Goal: Transaction & Acquisition: Book appointment/travel/reservation

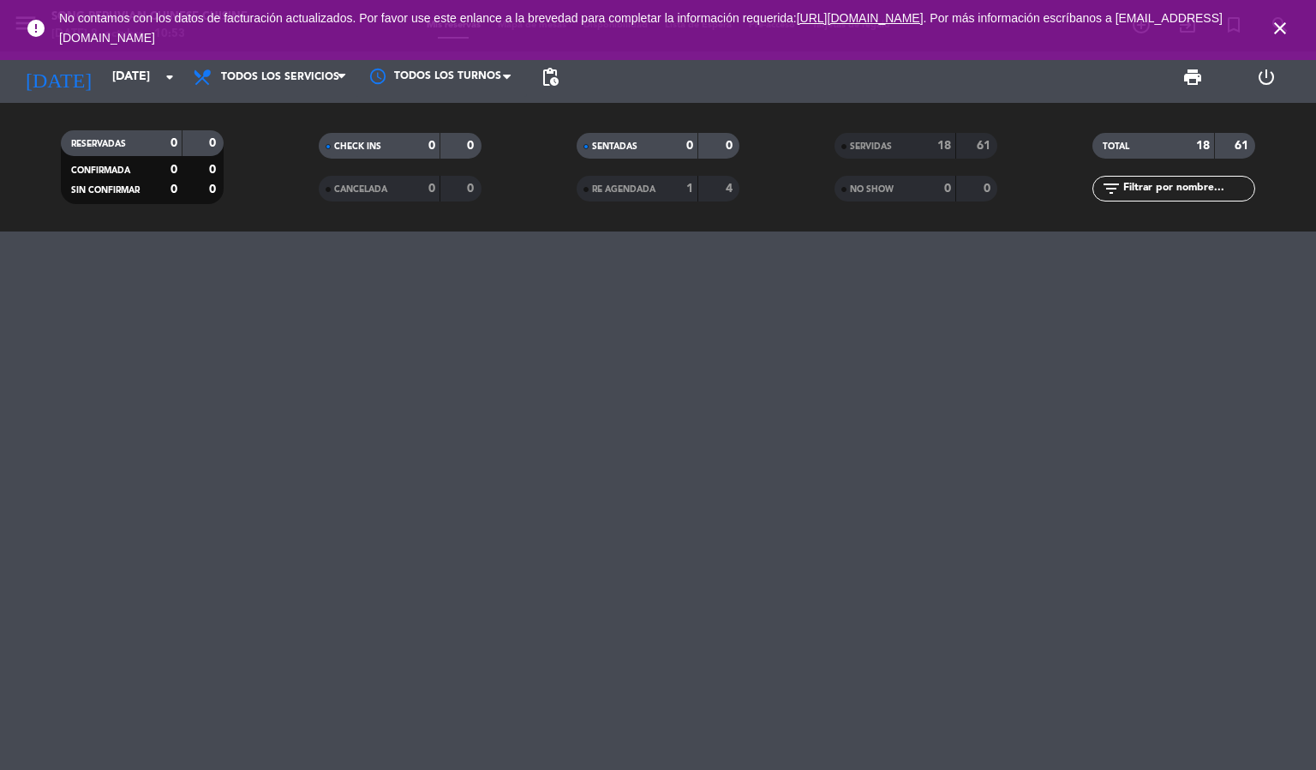
click at [1275, 21] on icon "close" at bounding box center [1280, 28] width 21 height 21
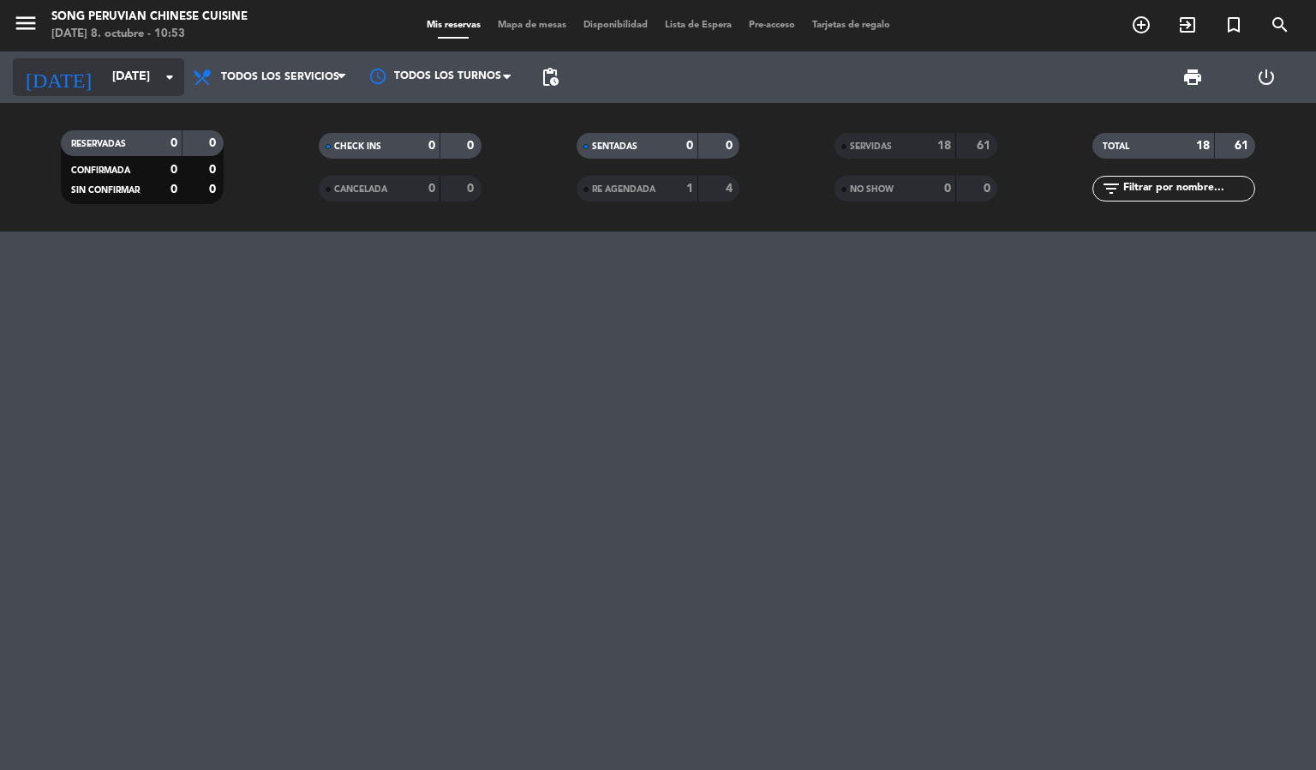
click at [129, 80] on input "[DATE]" at bounding box center [185, 77] width 163 height 31
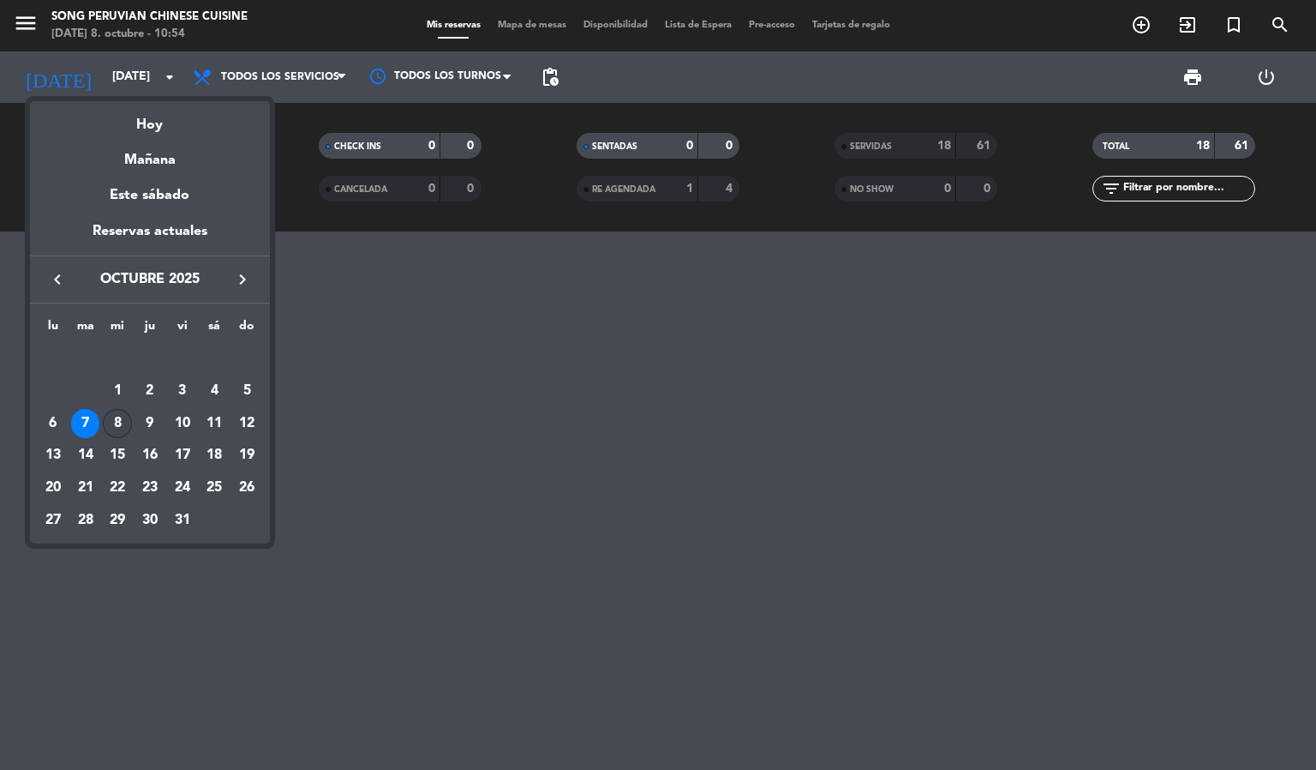
click at [122, 428] on div "8" at bounding box center [117, 423] width 29 height 29
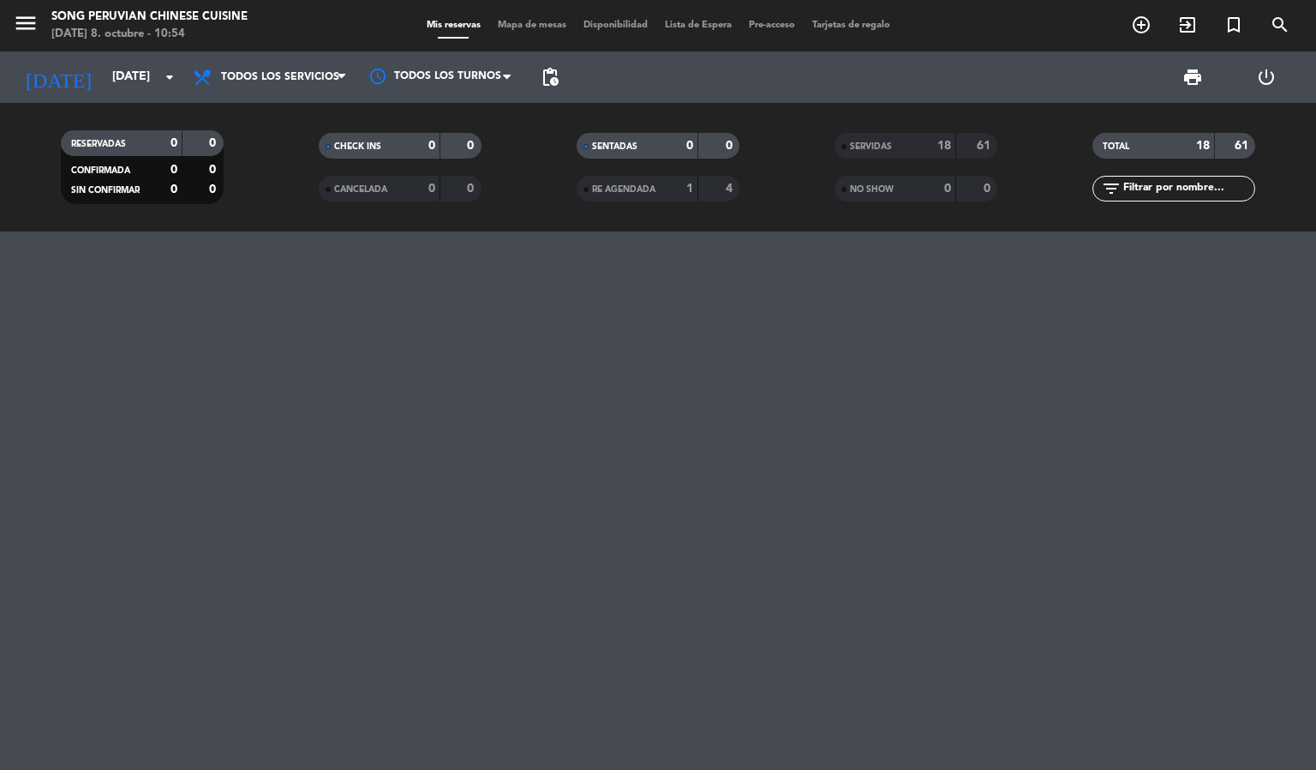
type input "[DATE]"
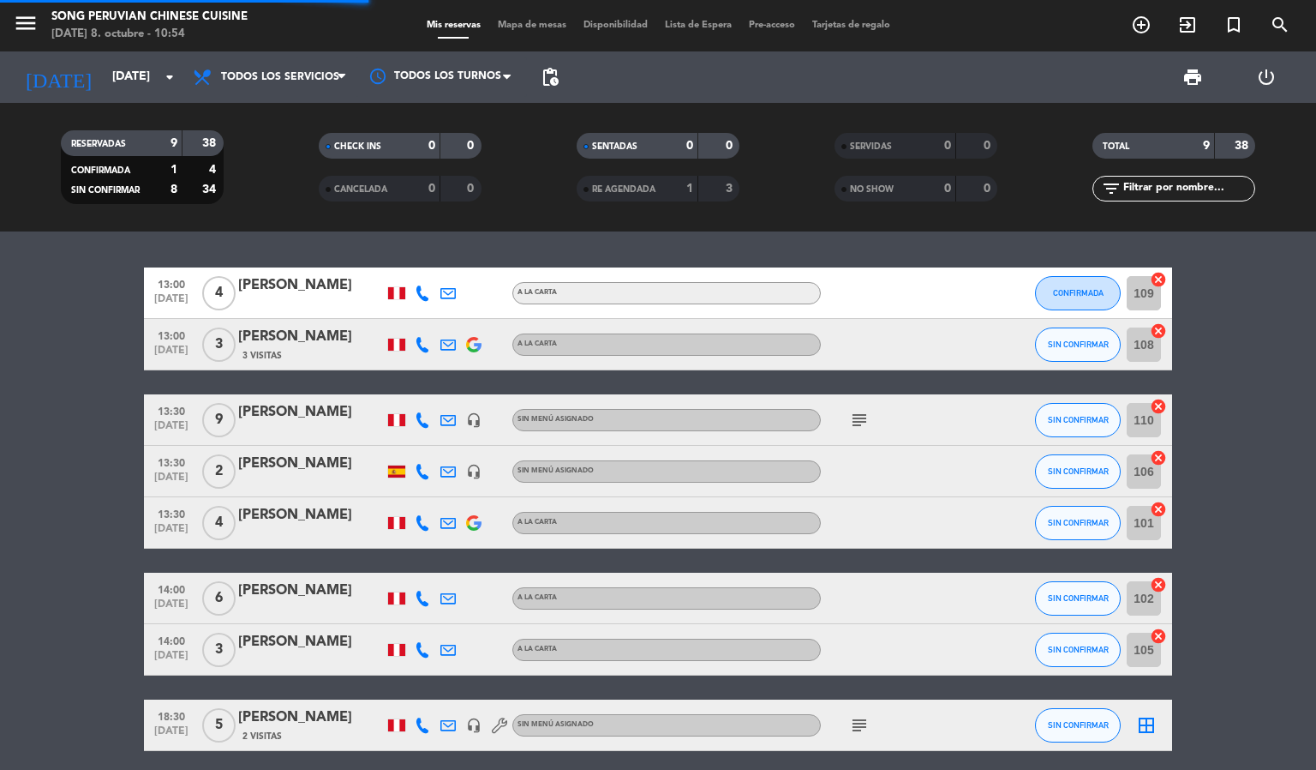
click at [314, 81] on span "Todos los servicios" at bounding box center [280, 77] width 118 height 12
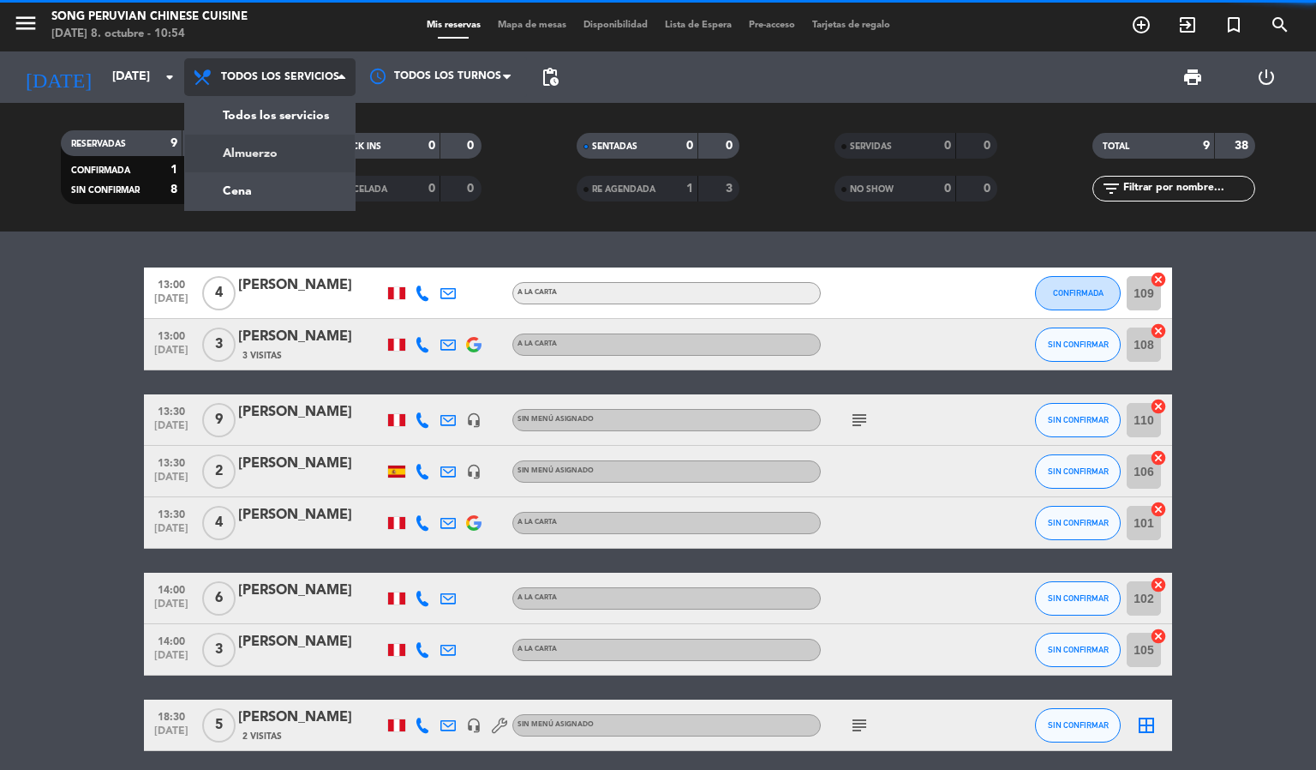
click at [306, 145] on div "menu Song Peruvian Chinese Cuisine [DATE] 8. octubre - 10:54 Mis reservas Mapa …" at bounding box center [658, 115] width 1316 height 231
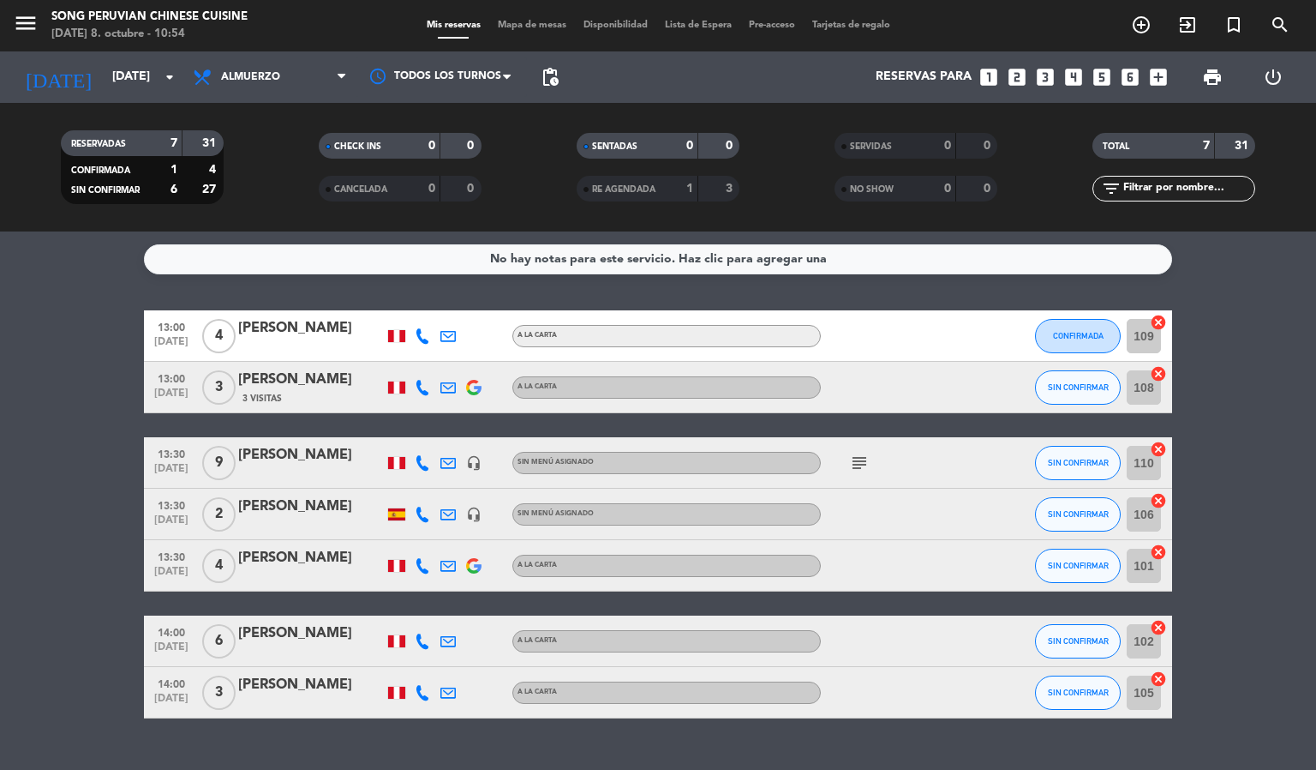
click at [860, 458] on icon "subject" at bounding box center [859, 463] width 21 height 21
click at [1211, 609] on bookings-row "13:00 [DATE] 4 [PERSON_NAME] A la carta CONFIRMADA 109 cancel 13:00 [DATE] 3 [P…" at bounding box center [658, 514] width 1316 height 408
click at [299, 69] on span "Almuerzo" at bounding box center [269, 77] width 171 height 38
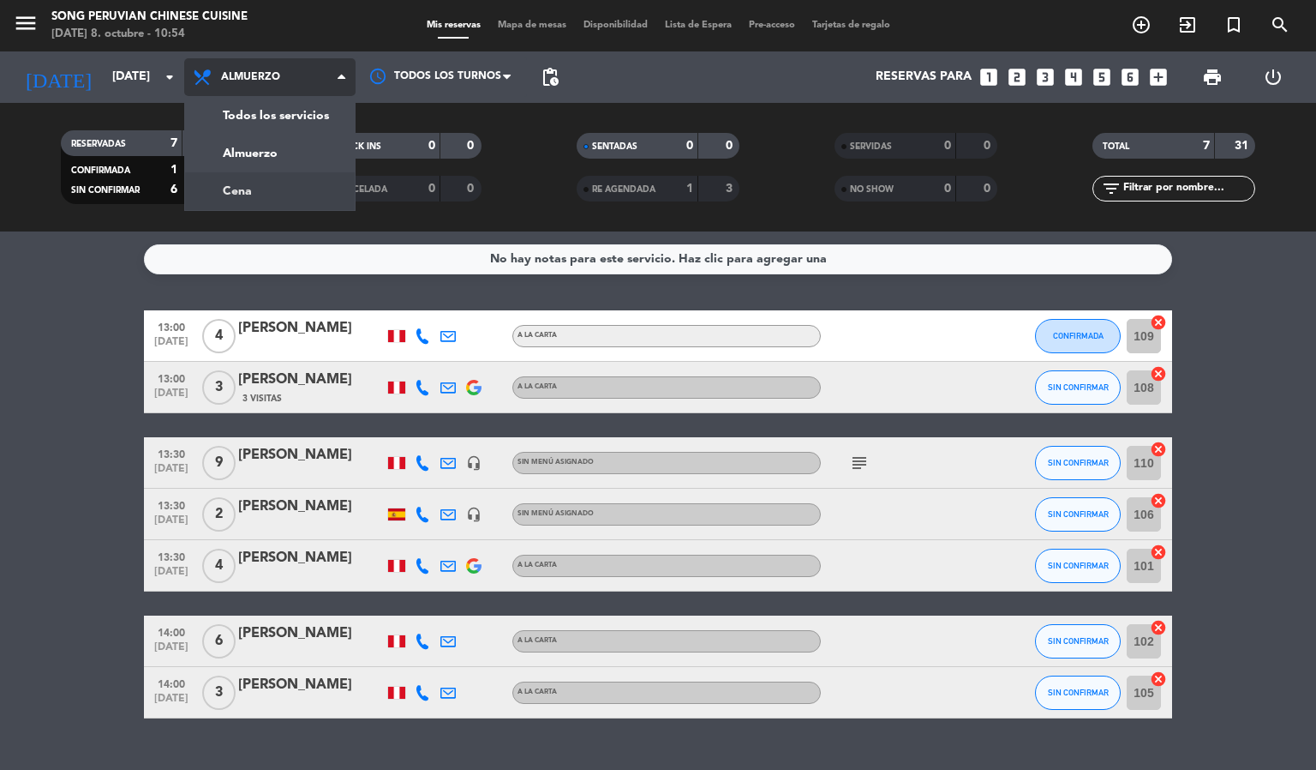
click at [278, 176] on div "menu Song Peruvian Chinese Cuisine [DATE] 8. octubre - 10:54 Mis reservas Mapa …" at bounding box center [658, 115] width 1316 height 231
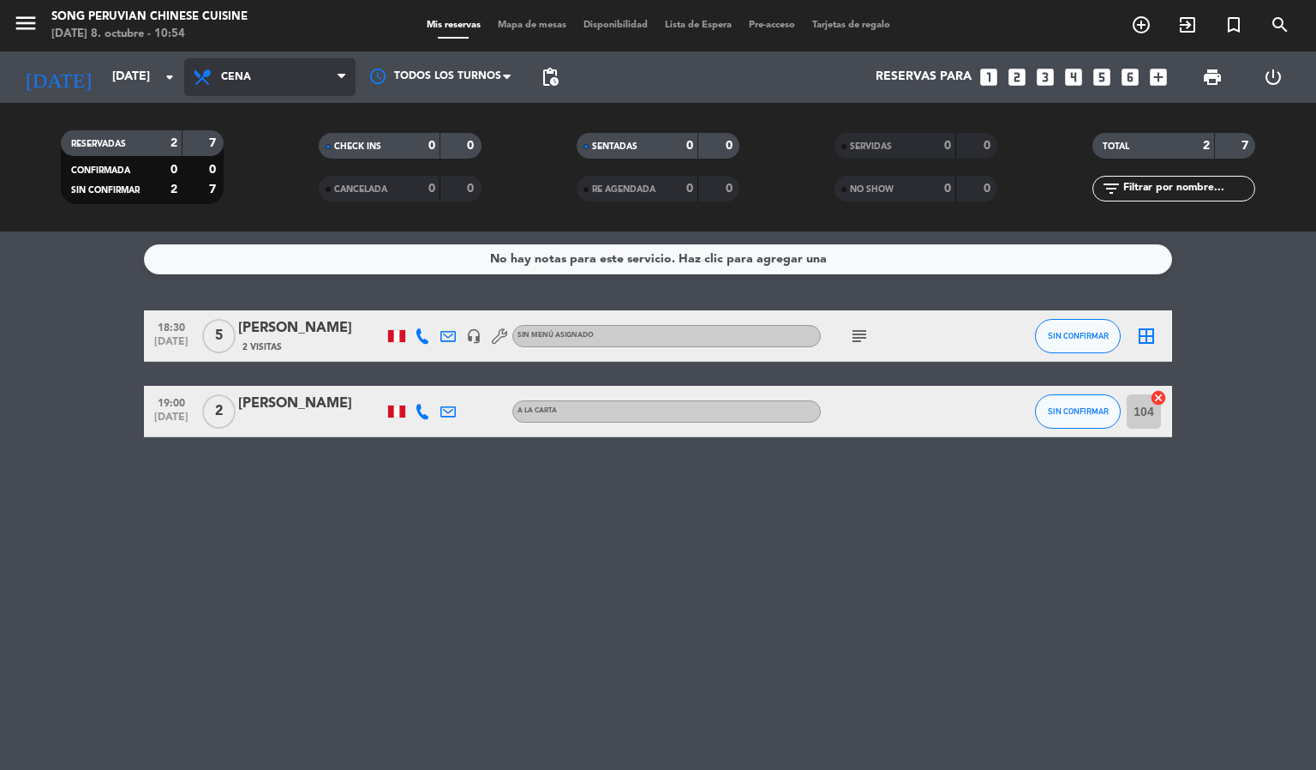
click at [234, 72] on span "Cena" at bounding box center [236, 77] width 30 height 12
click at [279, 140] on div "menu Song Peruvian Chinese Cuisine [DATE] 8. octubre - 10:54 Mis reservas Mapa …" at bounding box center [658, 115] width 1316 height 231
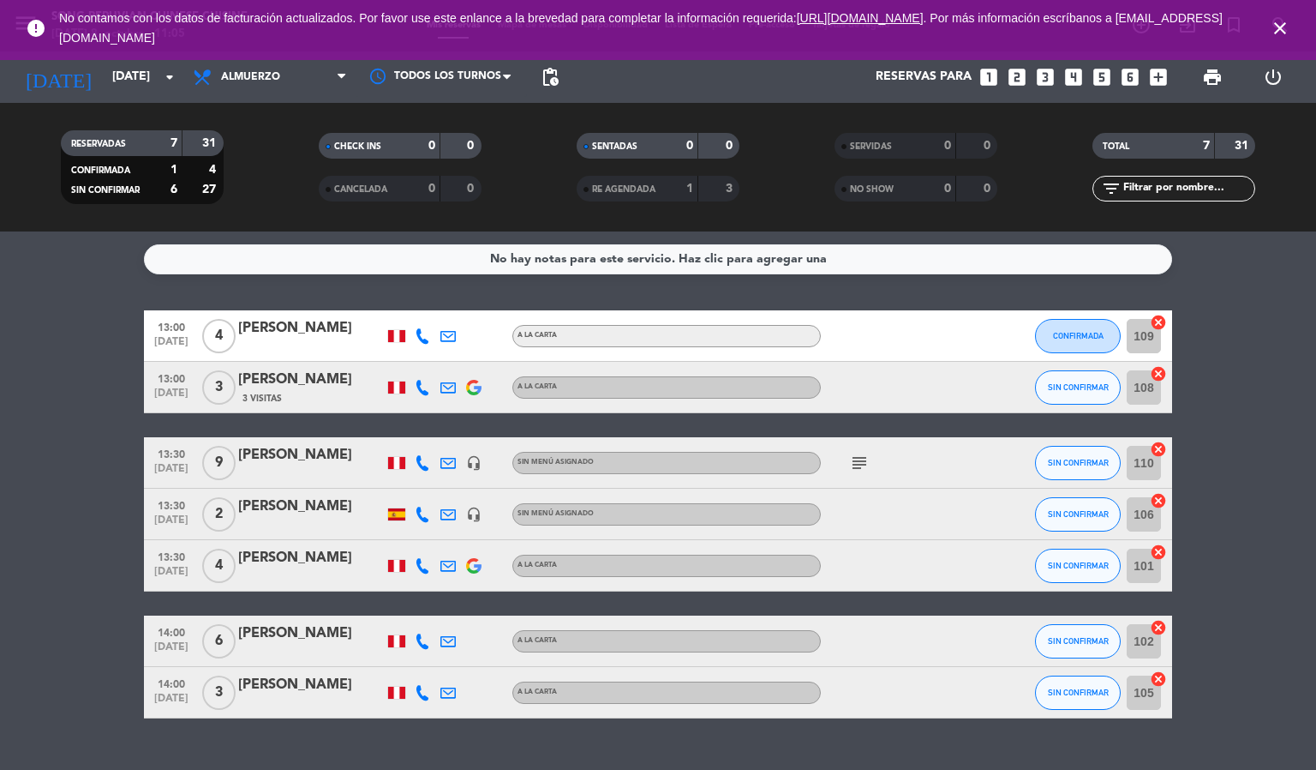
click at [1273, 18] on icon "close" at bounding box center [1280, 28] width 21 height 21
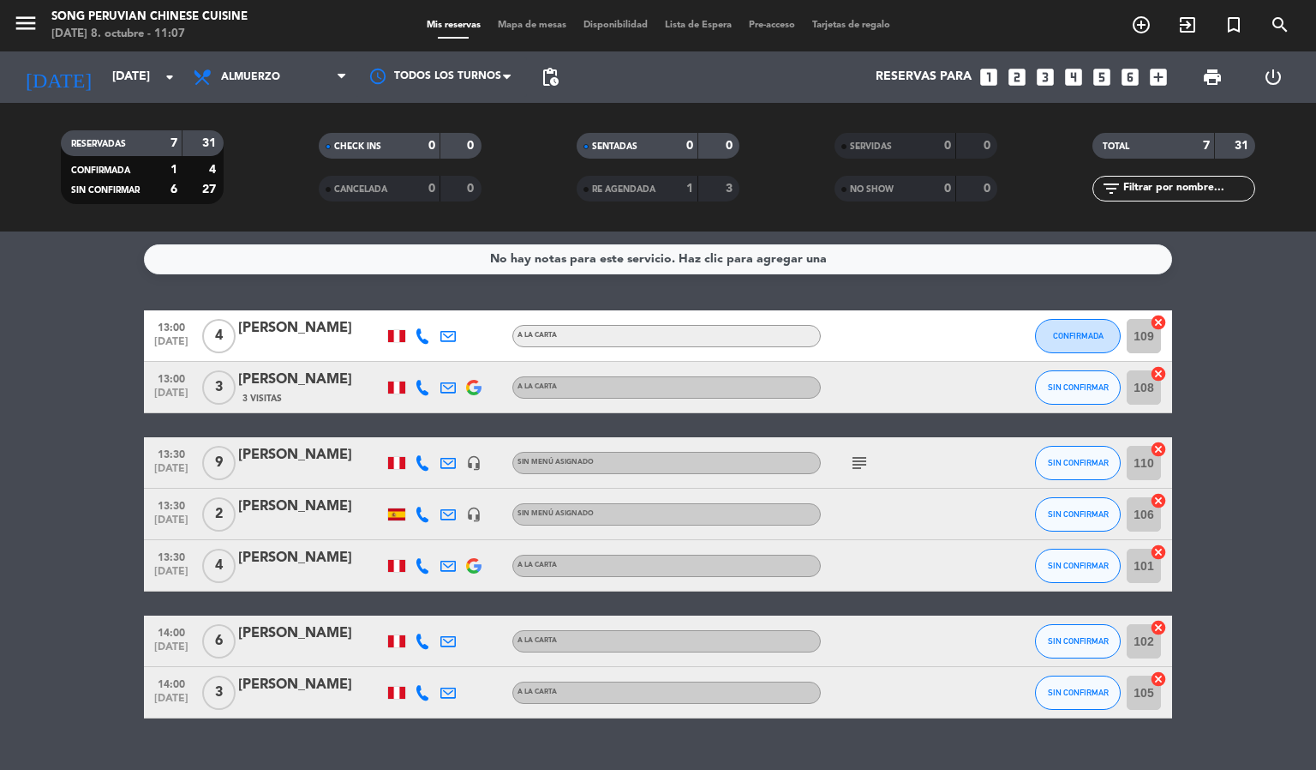
click at [540, 21] on span "Mapa de mesas" at bounding box center [532, 25] width 86 height 9
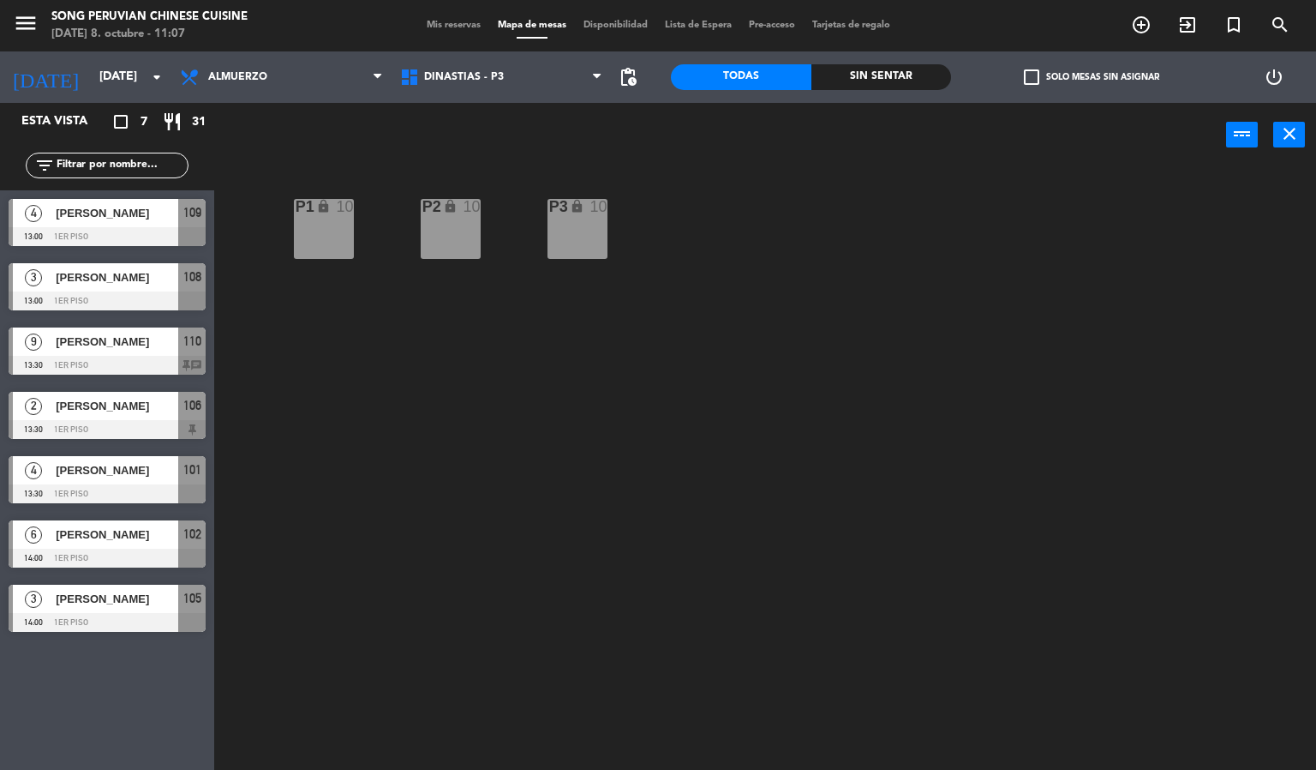
click at [271, 384] on div "P2 lock 10 P3 lock 10 P1 lock 10" at bounding box center [771, 469] width 1089 height 603
click at [445, 75] on span "DINASTIAS - P3" at bounding box center [464, 77] width 80 height 12
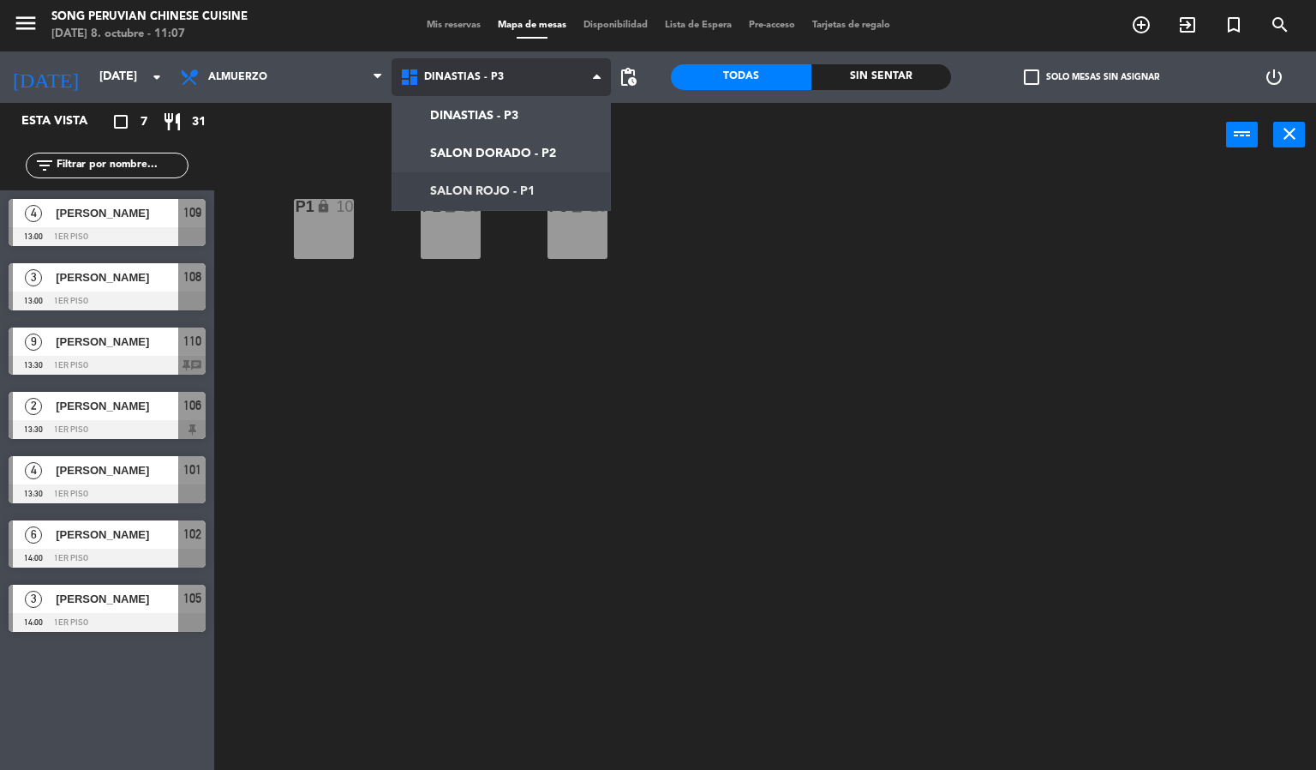
click at [471, 188] on ng-component "menu Song Peruvian Chinese Cuisine [DATE] 8. octubre - 11:07 Mis reservas Mapa …" at bounding box center [658, 385] width 1316 height 771
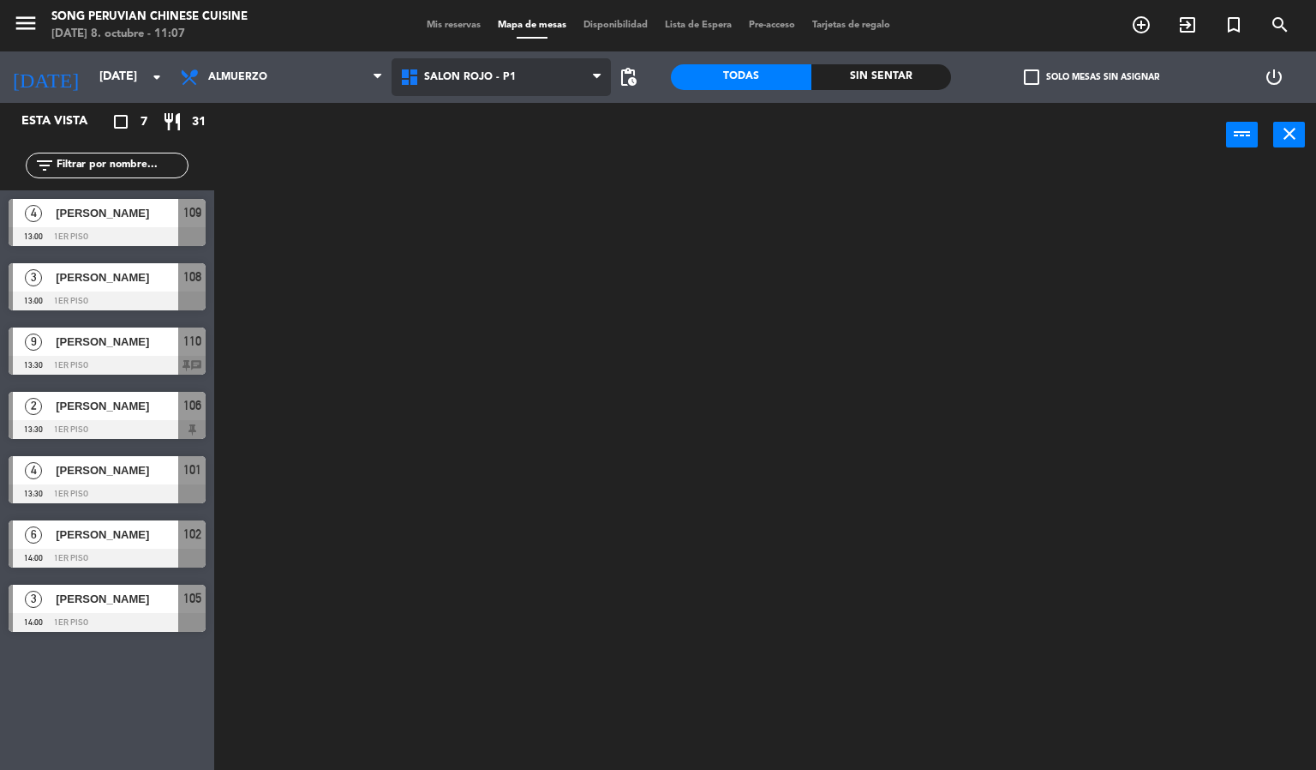
click at [489, 72] on span "SALON ROJO - P1" at bounding box center [470, 77] width 92 height 12
click at [491, 142] on ng-component "menu Song Peruvian Chinese Cuisine [DATE] 8. octubre - 11:07 Mis reservas Mapa …" at bounding box center [658, 385] width 1316 height 771
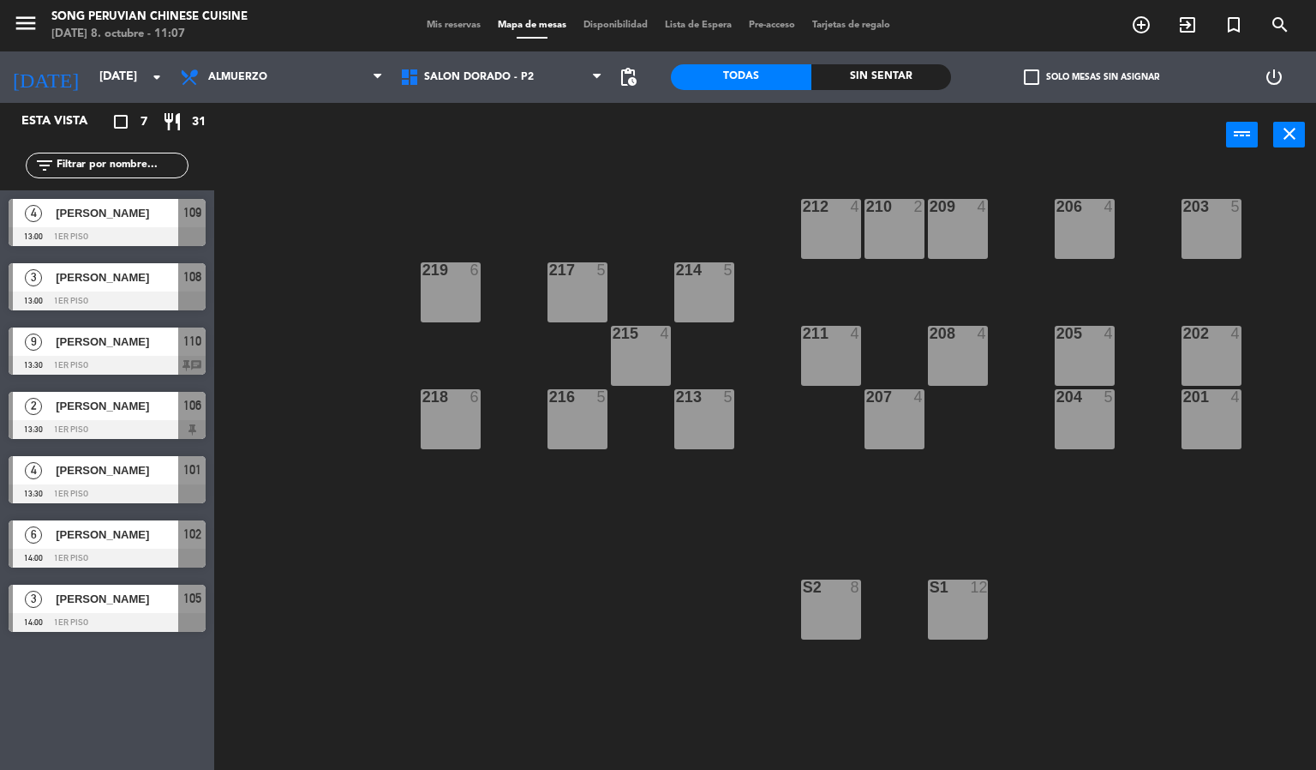
click at [448, 627] on div "203 5 206 4 210 2 212 4 209 4 214 5 217 5 219 6 202 4 205 4 208 4 211 4 215 4 2…" at bounding box center [771, 469] width 1089 height 603
click at [492, 78] on span "SALON DORADO - P2" at bounding box center [479, 77] width 110 height 12
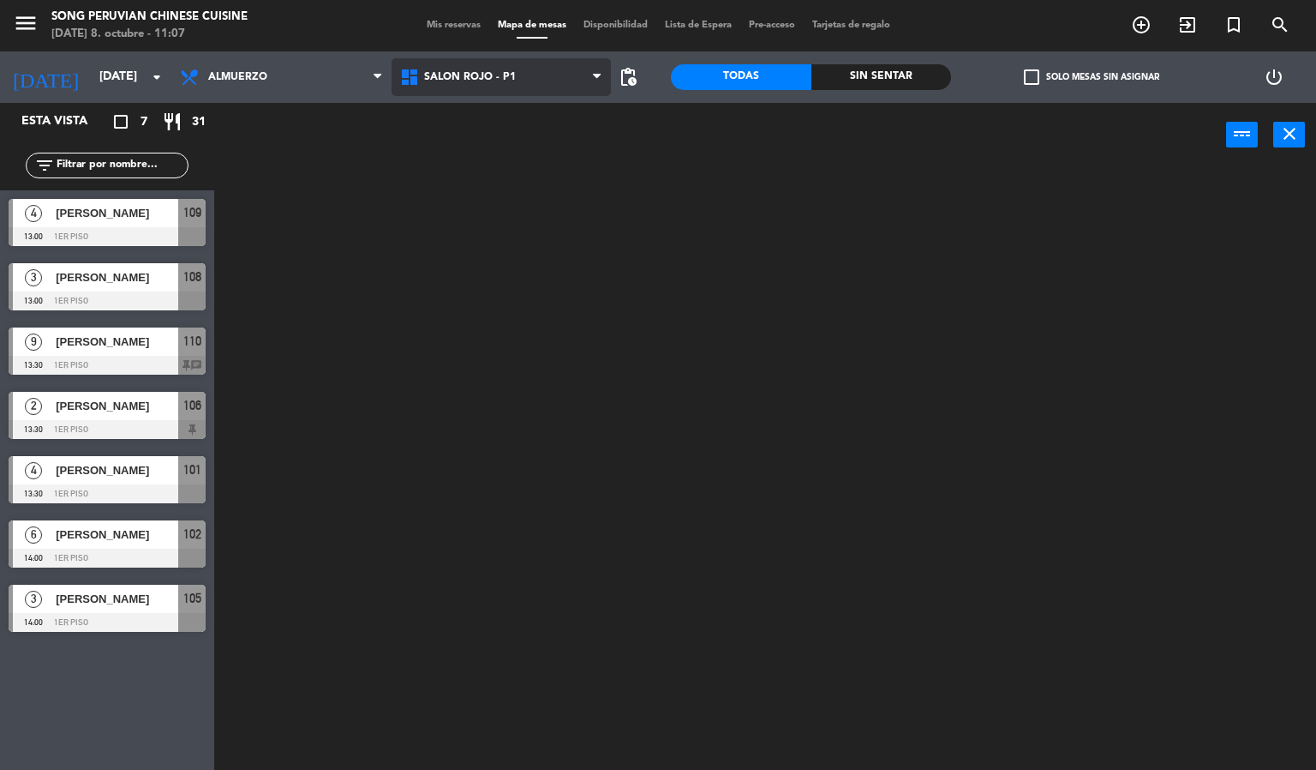
click at [530, 186] on ng-component "menu Song Peruvian Chinese Cuisine [DATE] 8. octubre - 11:07 Mis reservas Mapa …" at bounding box center [658, 385] width 1316 height 771
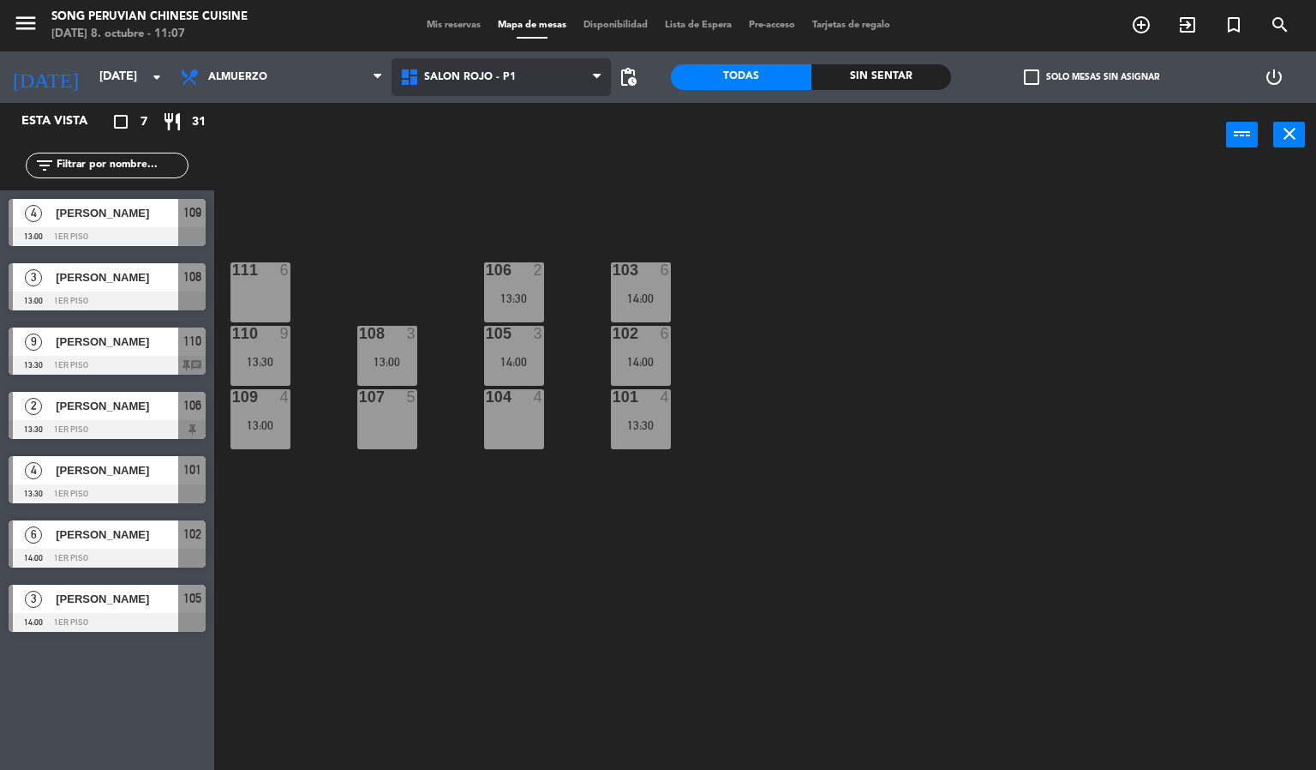
click at [477, 58] on span "SALON ROJO - P1" at bounding box center [502, 77] width 220 height 38
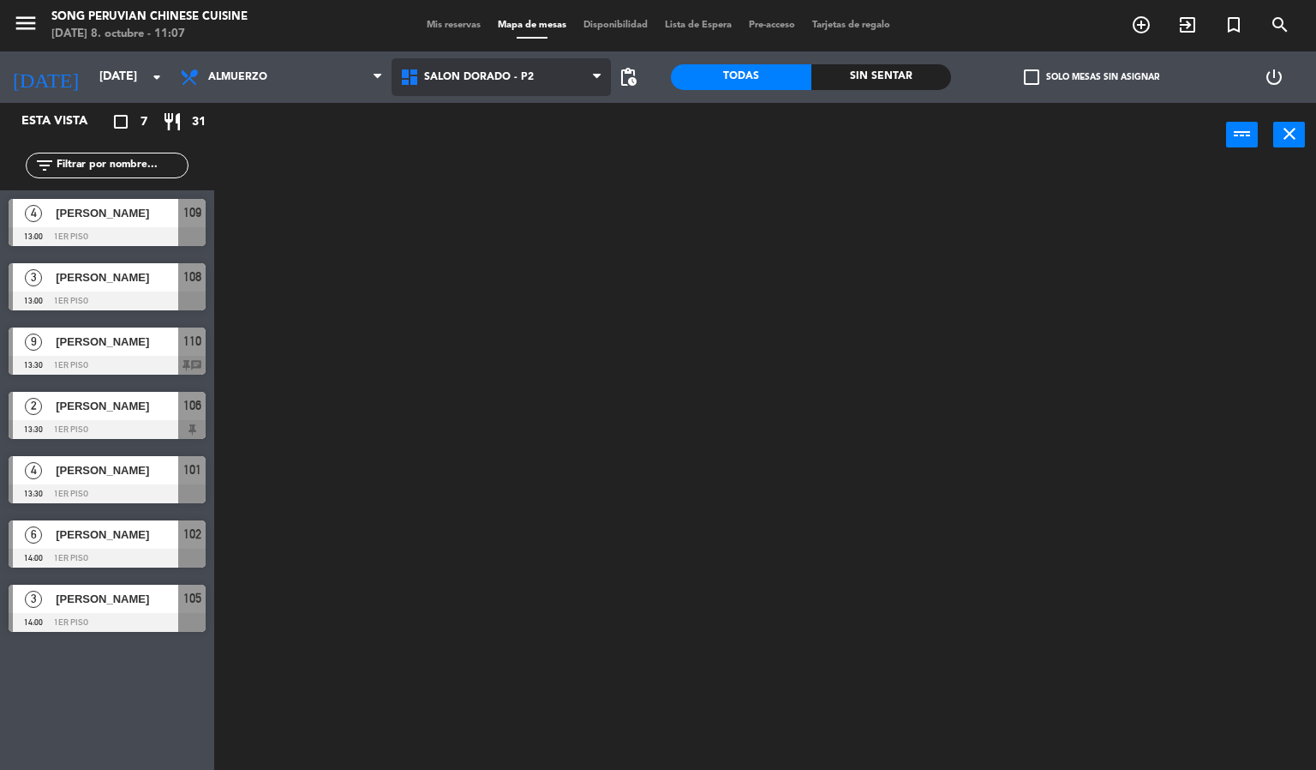
click at [510, 142] on ng-component "menu Song Peruvian Chinese Cuisine [DATE] 8. octubre - 11:07 Mis reservas Mapa …" at bounding box center [658, 385] width 1316 height 771
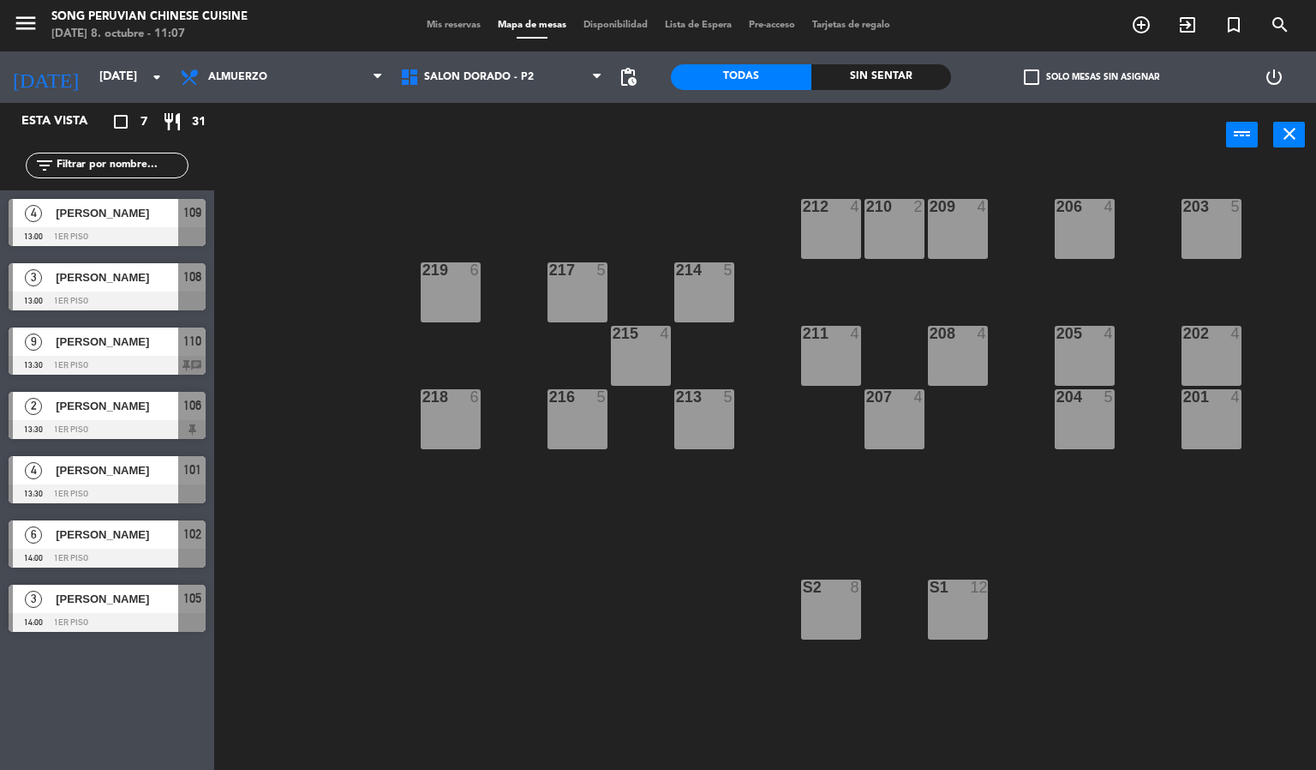
click at [666, 536] on div "203 5 206 4 210 2 212 4 209 4 214 5 217 5 219 6 202 4 205 4 208 4 211 4 215 4 2…" at bounding box center [771, 469] width 1089 height 603
click at [1238, 412] on div "201 4" at bounding box center [1212, 419] width 60 height 60
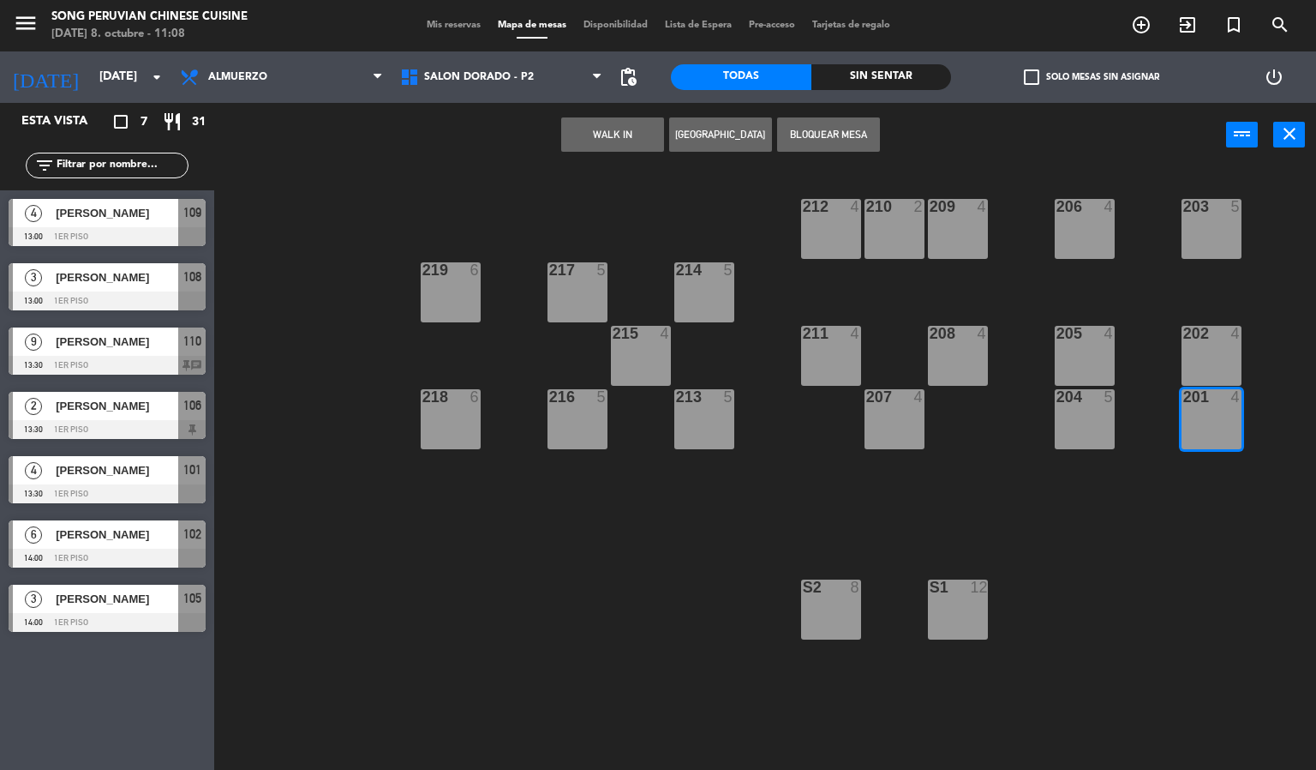
click at [703, 131] on button "[GEOGRAPHIC_DATA]" at bounding box center [720, 134] width 103 height 34
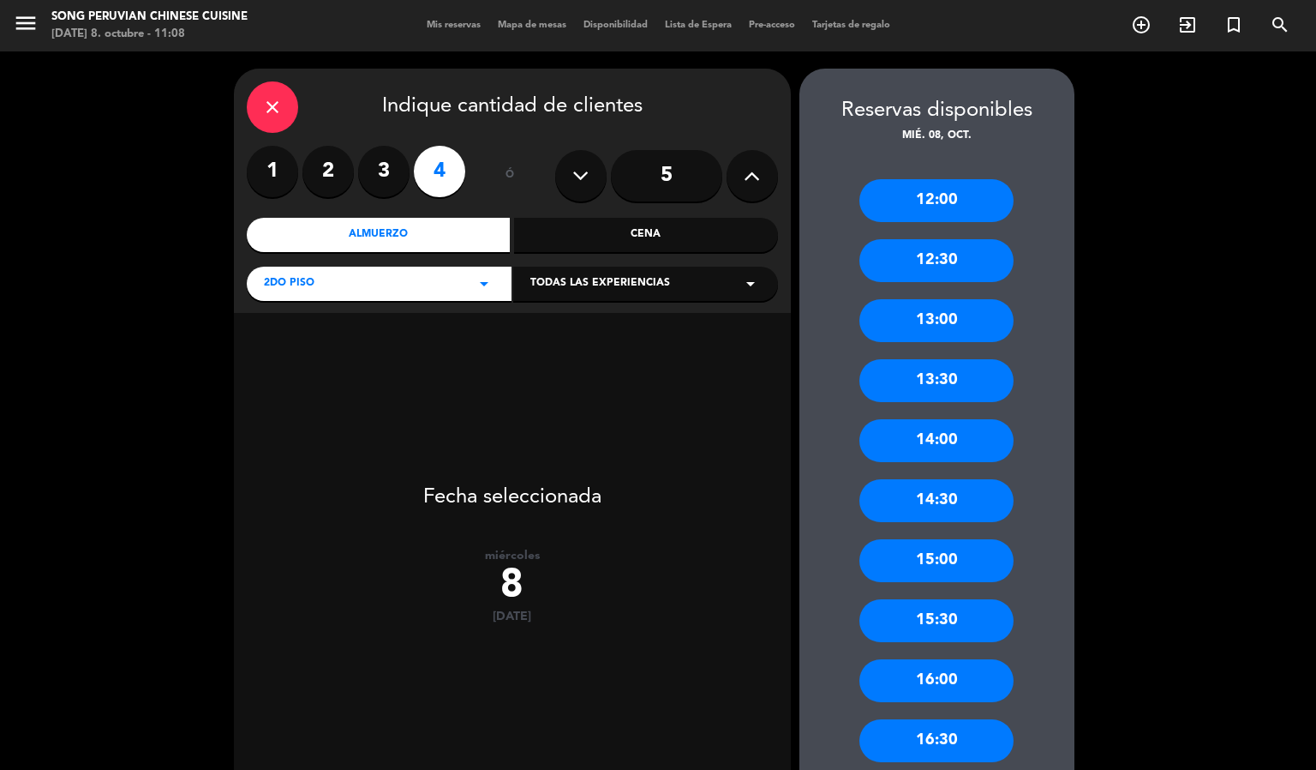
click at [957, 437] on div "14:00" at bounding box center [937, 440] width 154 height 43
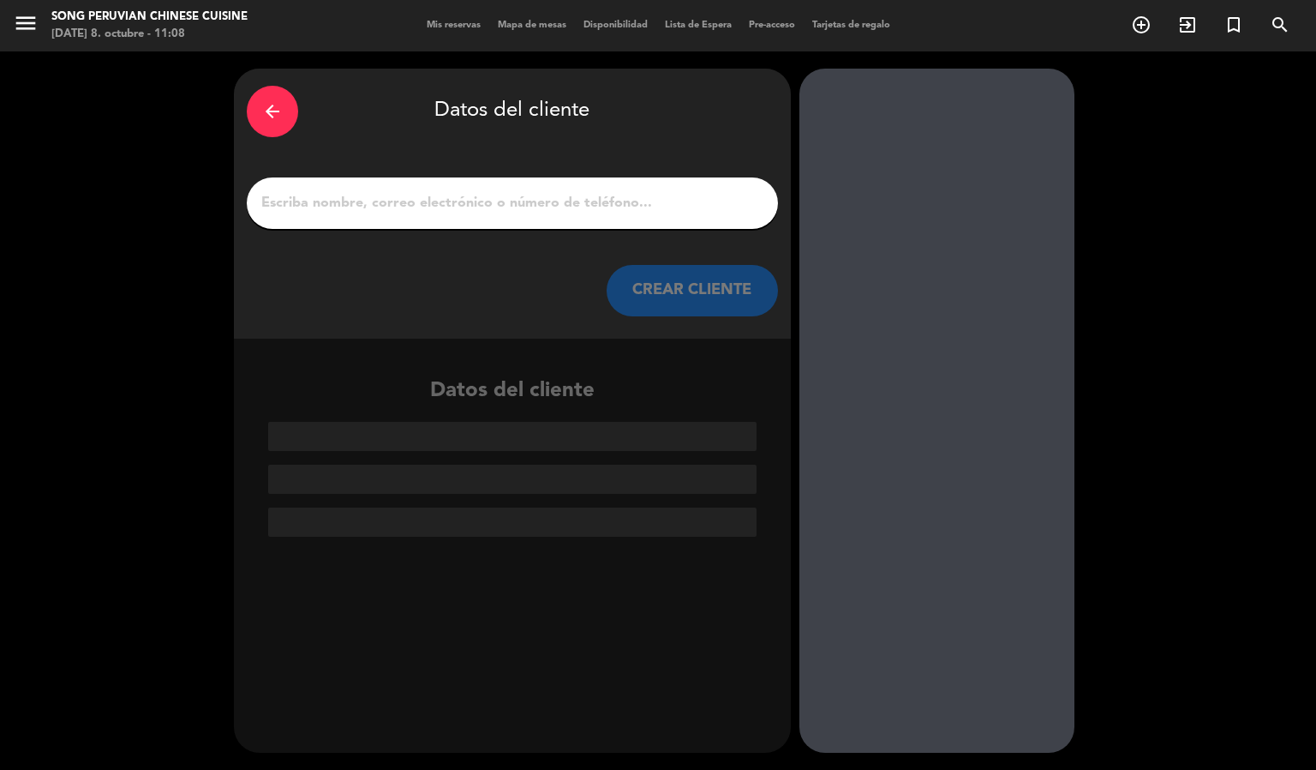
click at [590, 195] on input "1" at bounding box center [513, 203] width 506 height 24
click at [250, 111] on div "arrow_back" at bounding box center [272, 111] width 51 height 51
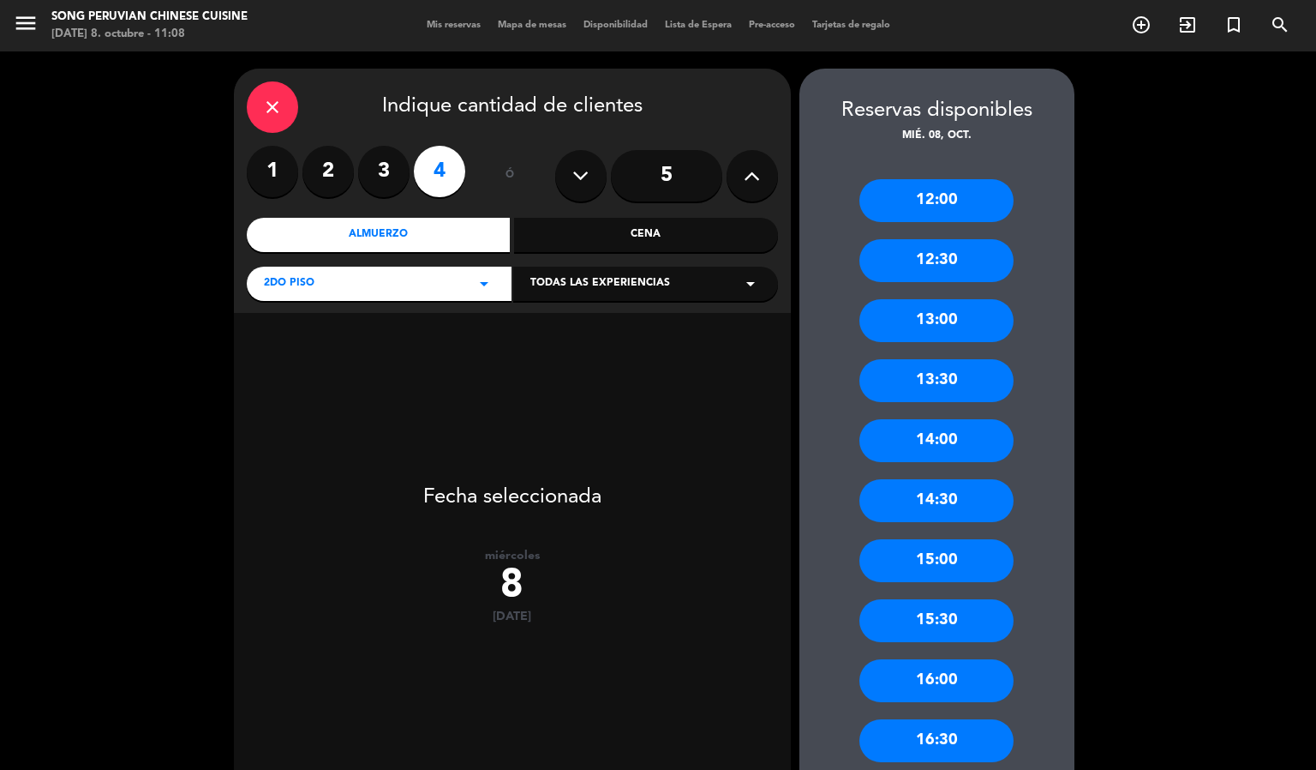
click at [633, 170] on input "5" at bounding box center [666, 175] width 111 height 51
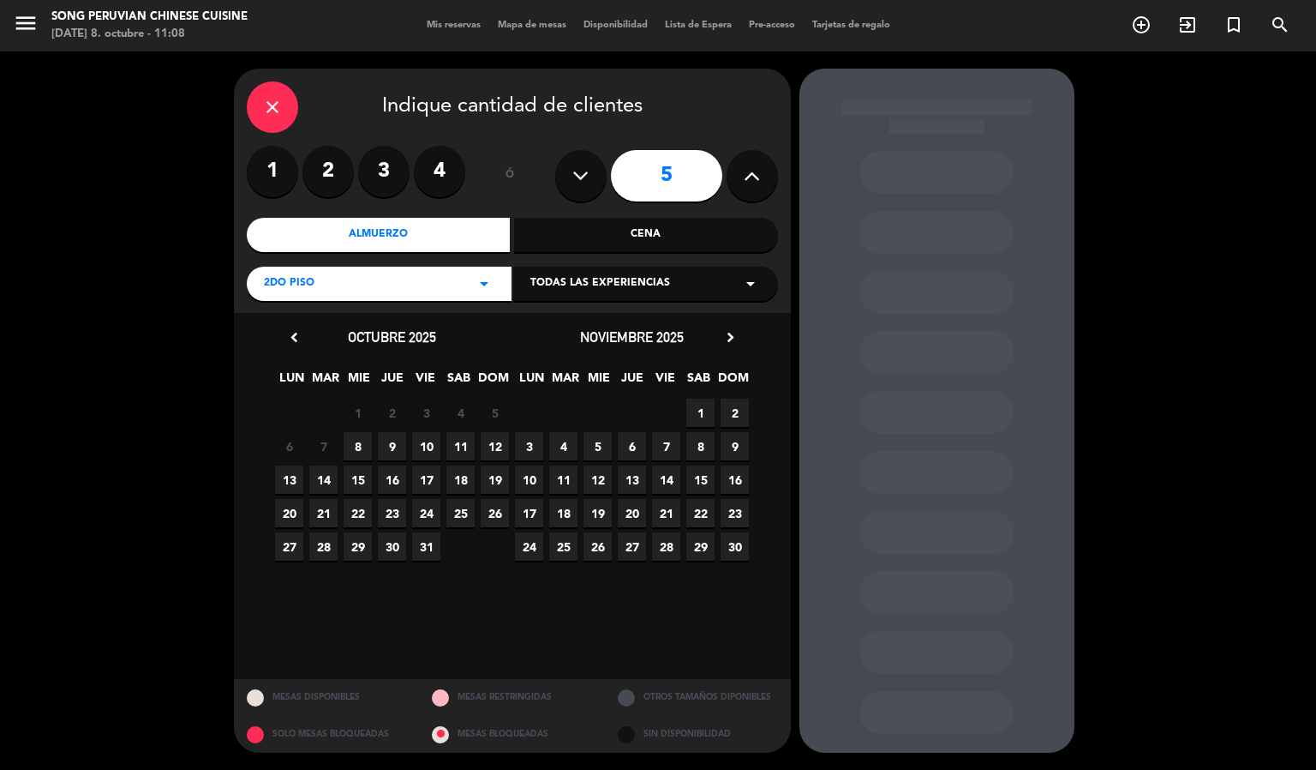
click at [345, 437] on span "8" at bounding box center [358, 446] width 28 height 28
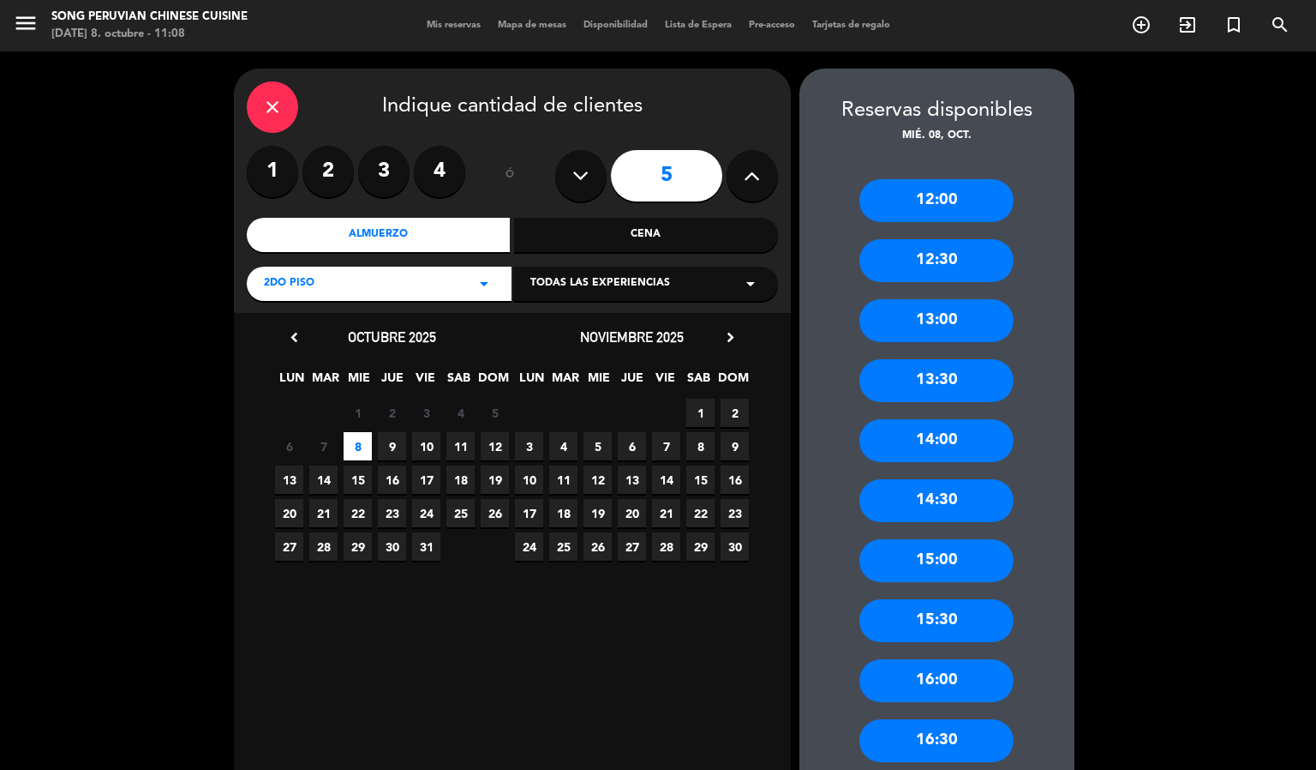
click at [968, 435] on div "14:00" at bounding box center [937, 440] width 154 height 43
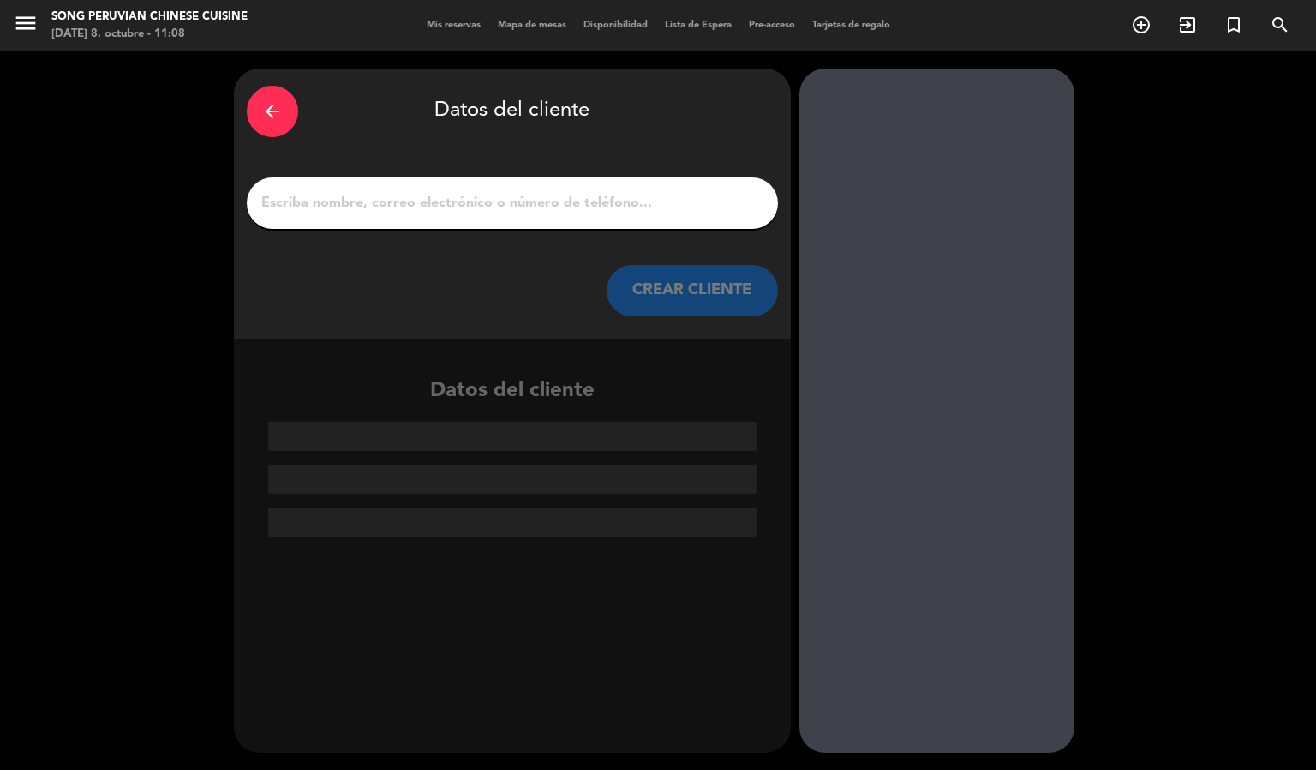
click at [602, 194] on input "1" at bounding box center [513, 203] width 506 height 24
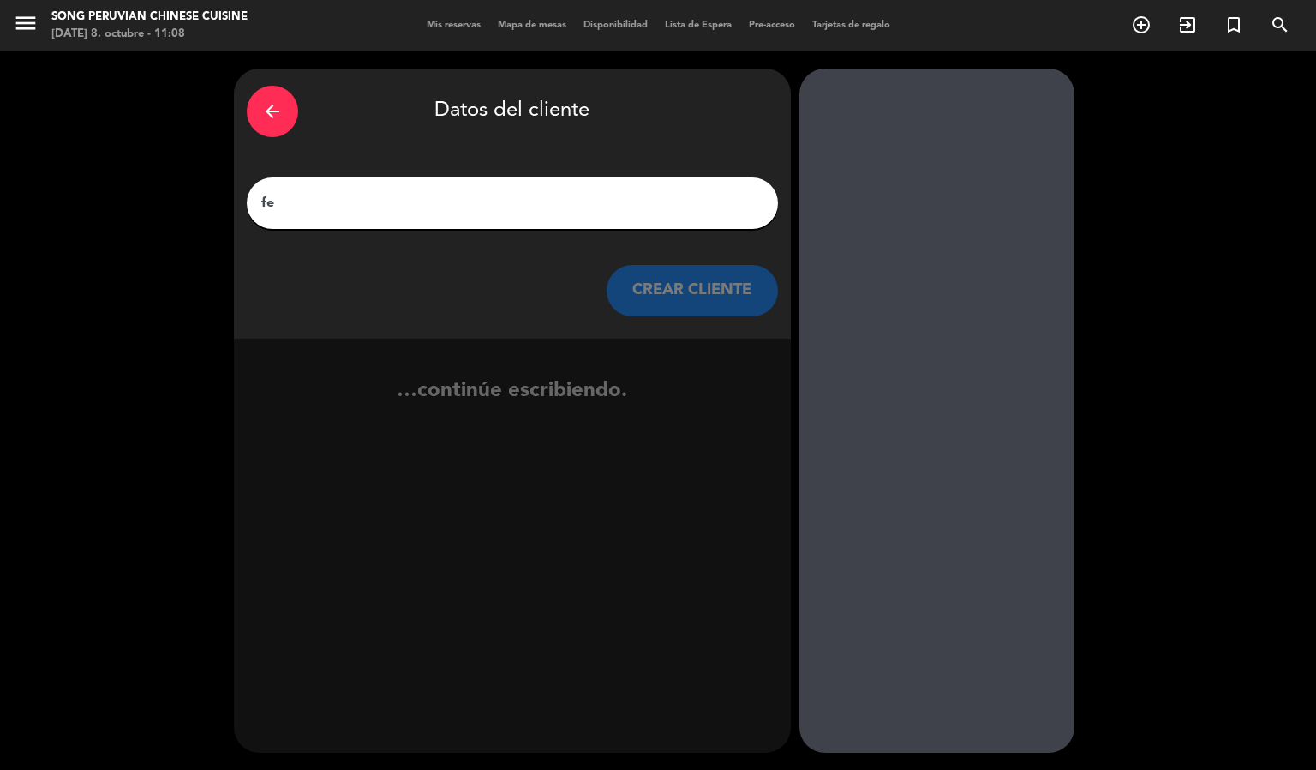
type input "f"
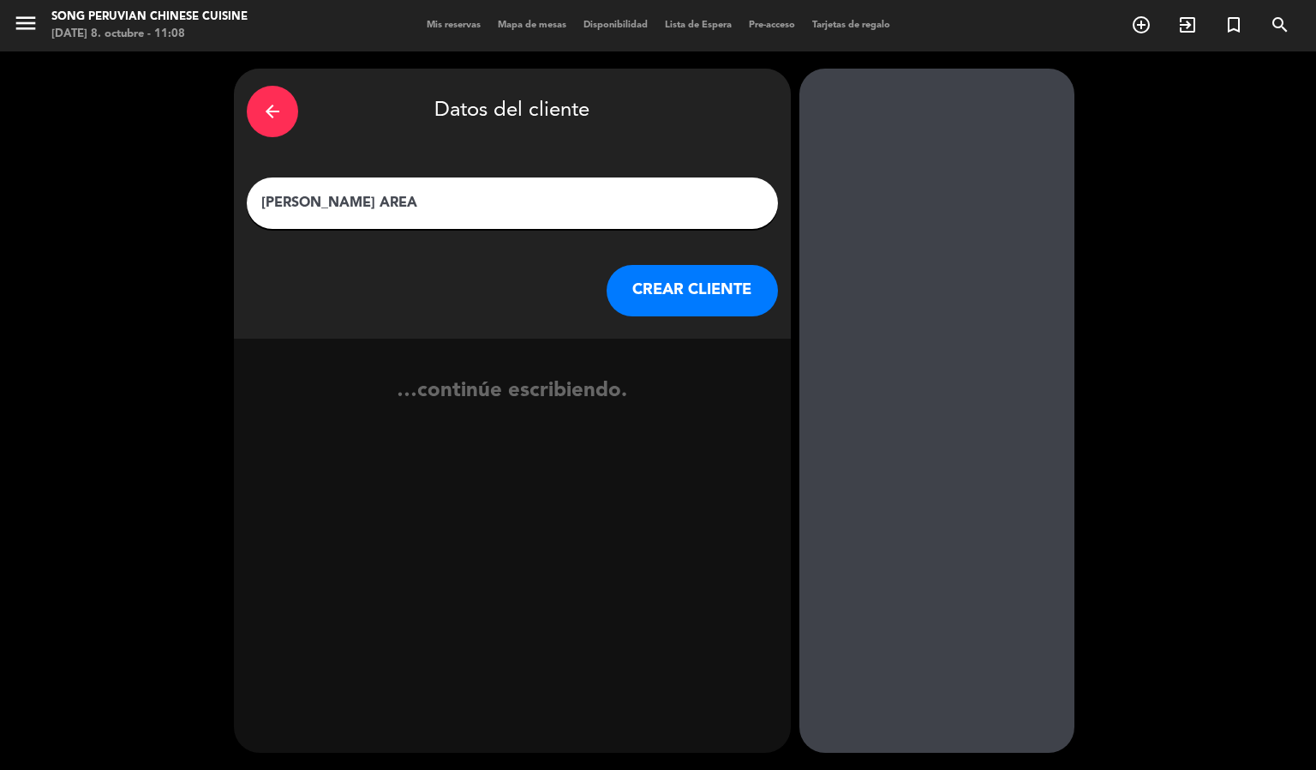
type input "[PERSON_NAME]"
click at [705, 309] on button "CREAR CLIENTE" at bounding box center [692, 290] width 171 height 51
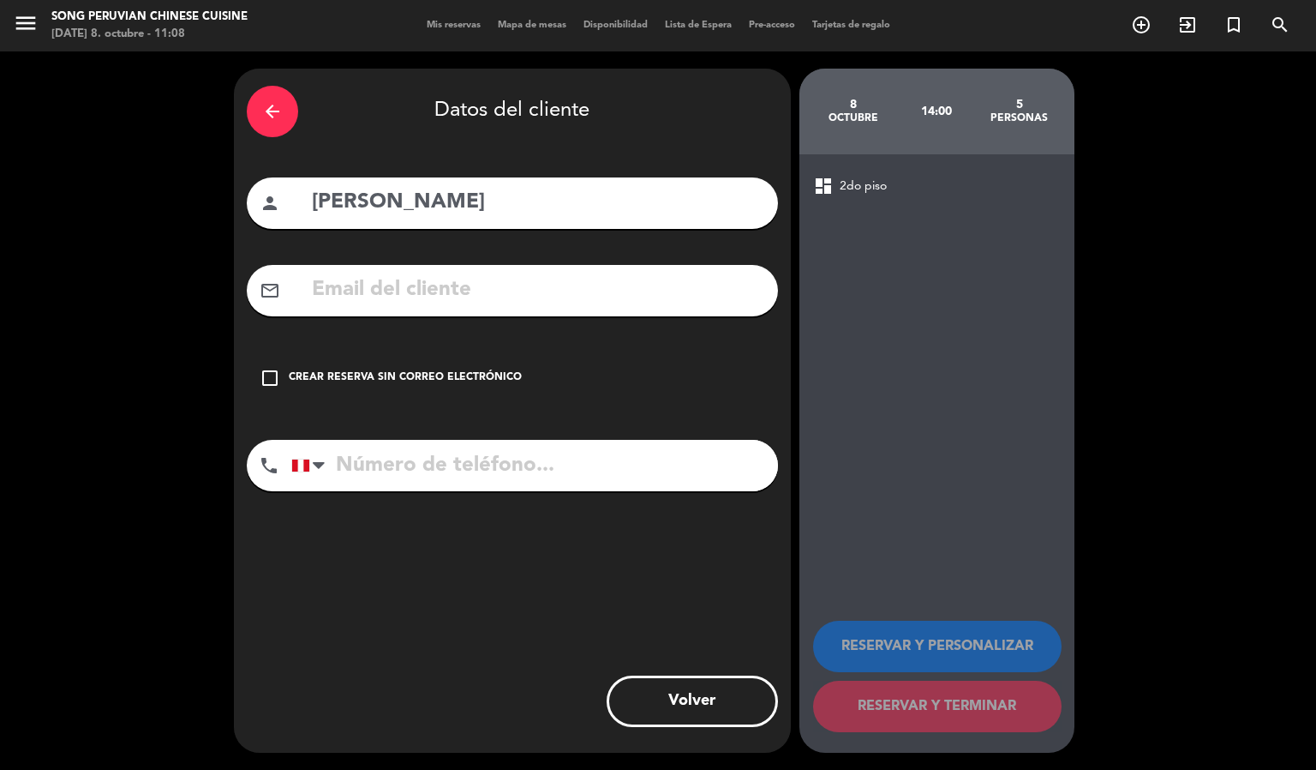
click at [615, 301] on input "text" at bounding box center [537, 290] width 455 height 35
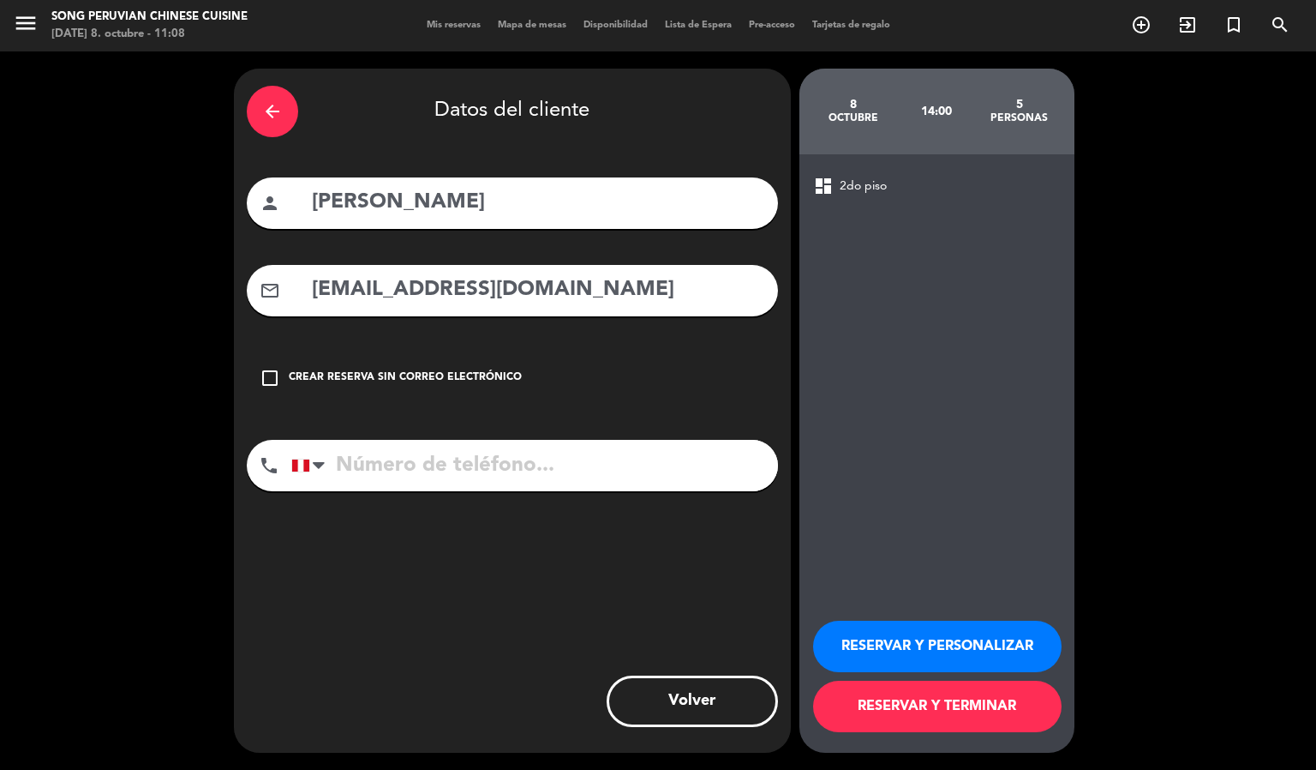
type input "[EMAIL_ADDRESS][DOMAIN_NAME]"
click at [677, 471] on input "tel" at bounding box center [534, 465] width 487 height 51
type input "915950995"
click at [461, 189] on input "[PERSON_NAME]" at bounding box center [537, 202] width 455 height 35
click at [555, 211] on input "[PERSON_NAME]" at bounding box center [537, 202] width 455 height 35
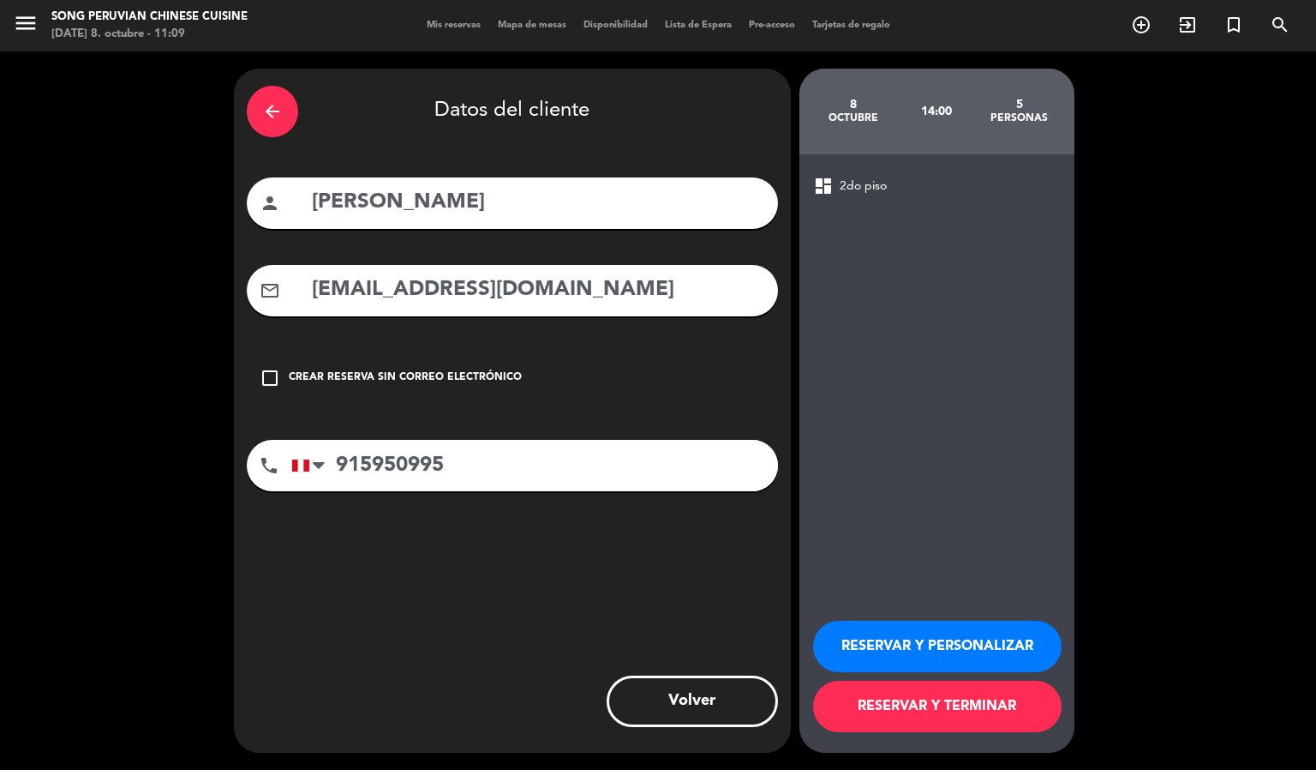
type input "[PERSON_NAME]"
click at [939, 708] on button "RESERVAR Y TERMINAR" at bounding box center [937, 706] width 249 height 51
